Goal: Task Accomplishment & Management: Complete application form

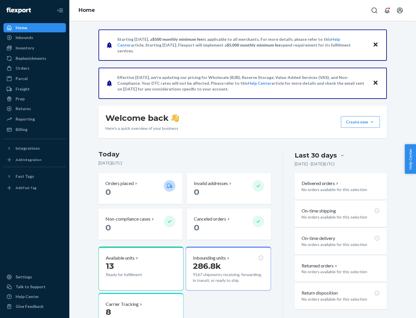
click at [372, 122] on button "Create new Create new inbound Create new order Create new product" at bounding box center [360, 122] width 39 height 12
click at [30, 58] on div "Replenishments" at bounding box center [31, 58] width 31 height 6
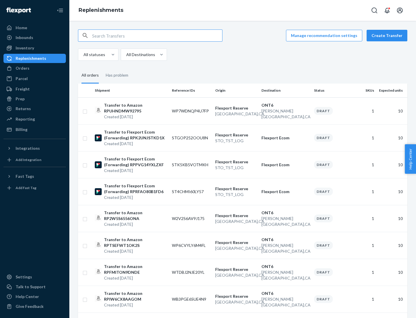
click at [388, 36] on button "Create Transfer" at bounding box center [387, 36] width 41 height 12
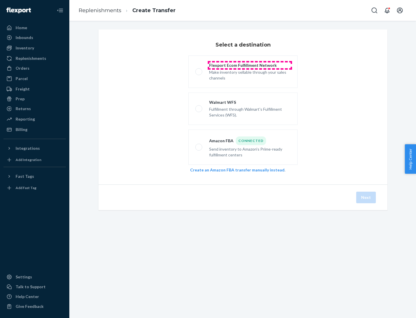
click at [250, 65] on div "Flexport Ecom Fulfillment Network" at bounding box center [249, 65] width 81 height 6
click at [199, 70] on input "Flexport Ecom Fulfillment Network Make inventory sellable through your sales ch…" at bounding box center [197, 72] width 4 height 4
radio input "true"
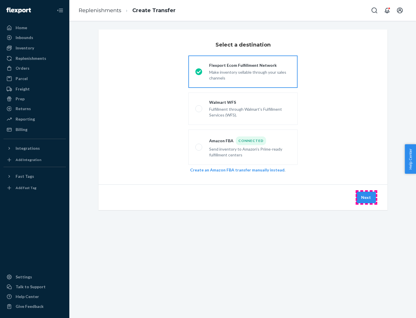
click at [366, 197] on button "Next" at bounding box center [366, 198] width 20 height 12
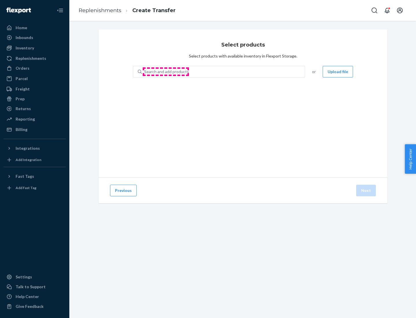
click at [166, 72] on div "Search and add products" at bounding box center [166, 72] width 45 height 6
click at [145, 72] on input "Search and add products" at bounding box center [144, 72] width 1 height 6
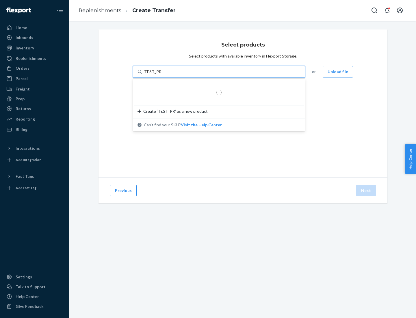
type input "TEST_PRODUCT"
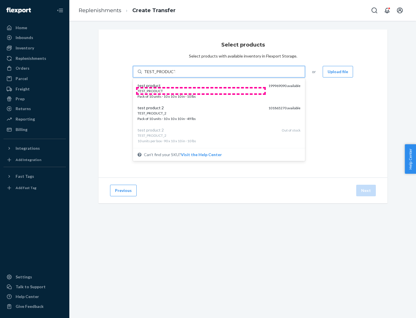
click at [201, 91] on div "TEST_PRODUCT" at bounding box center [201, 90] width 126 height 5
click at [175, 75] on input "TEST_PRODUCT" at bounding box center [159, 72] width 31 height 6
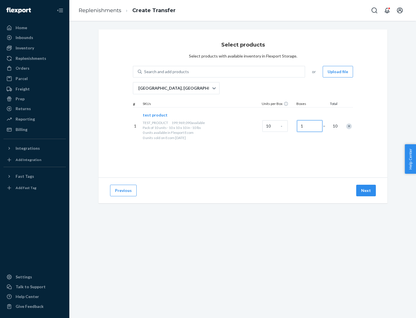
type input "1"
click at [366, 190] on button "Next" at bounding box center [366, 191] width 20 height 12
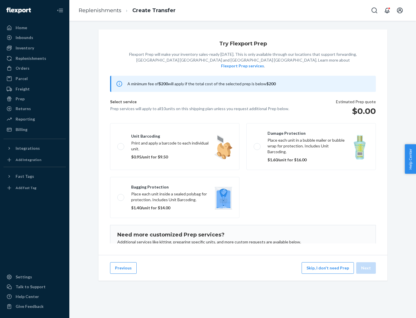
click at [175, 138] on label "Unit barcoding Print and apply a barcode to each individual unit. $0.95/unit fo…" at bounding box center [174, 146] width 129 height 47
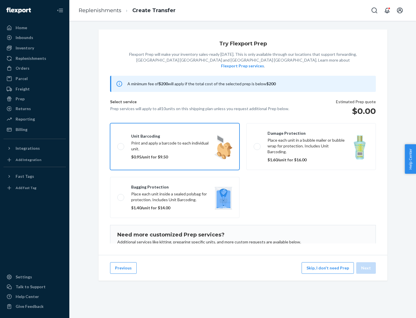
click at [121, 144] on input "Unit barcoding Print and apply a barcode to each individual unit. $0.95/unit fo…" at bounding box center [119, 146] width 4 height 4
checkbox input "true"
click at [366, 268] on button "Next" at bounding box center [366, 268] width 20 height 12
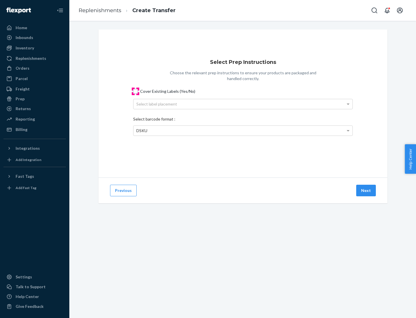
click at [136, 91] on input "Cover Existing Labels (Yes/No)" at bounding box center [135, 91] width 5 height 5
checkbox input "true"
click at [243, 104] on div "Select label placement" at bounding box center [243, 104] width 219 height 10
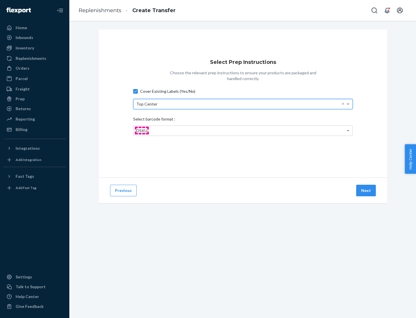
click at [142, 130] on span "DSKU" at bounding box center [141, 130] width 11 height 5
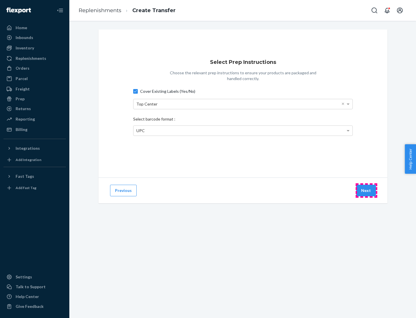
click at [366, 190] on button "Next" at bounding box center [366, 191] width 20 height 12
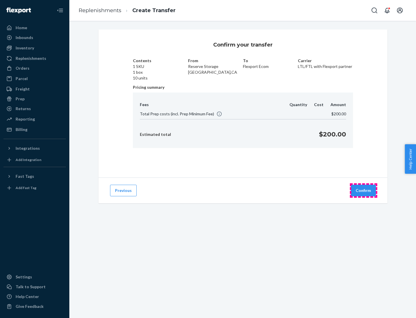
click at [364, 190] on button "Confirm" at bounding box center [363, 191] width 25 height 12
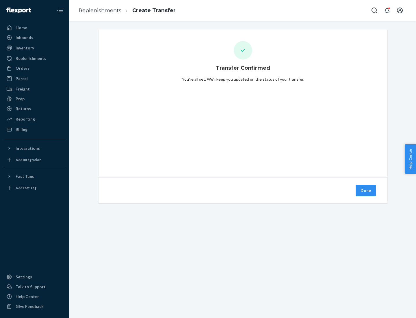
click at [35, 38] on div "Inbounds" at bounding box center [34, 38] width 61 height 8
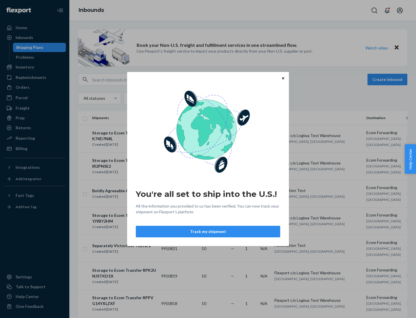
click at [29, 47] on div "You're all set to ship into the U.S.! All the information you provided to us ha…" at bounding box center [208, 159] width 416 height 318
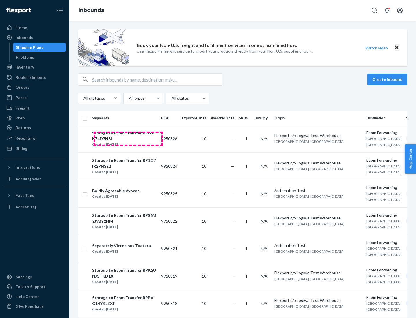
click at [128, 138] on div "Storage to Ecom Transfer RPJZEK74D7N8L" at bounding box center [124, 136] width 64 height 12
